Goal: Navigation & Orientation: Find specific page/section

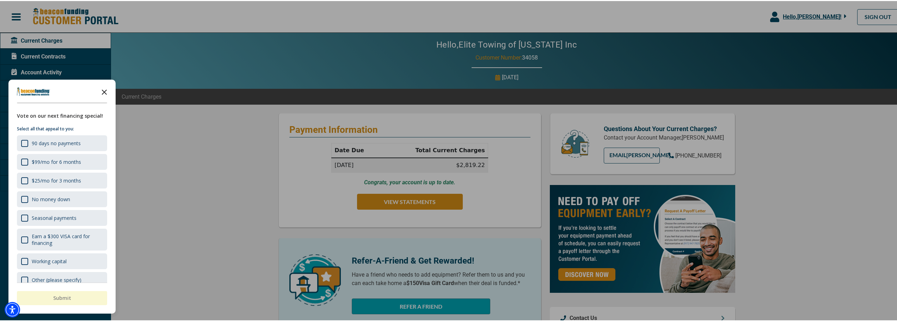
click at [106, 94] on icon "Close the survey" at bounding box center [104, 91] width 14 height 14
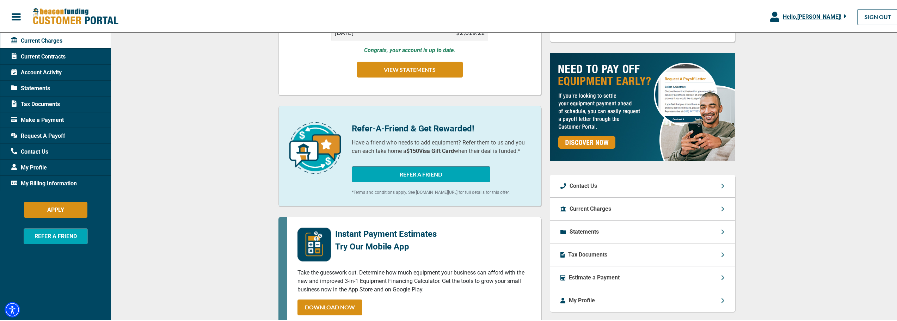
scroll to position [141, 0]
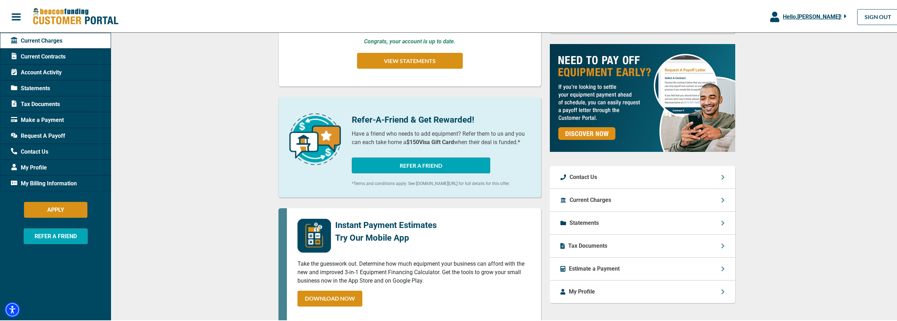
click at [606, 269] on p "Estimate a Payment" at bounding box center [594, 268] width 51 height 8
